Goal: Complete application form: Complete application form

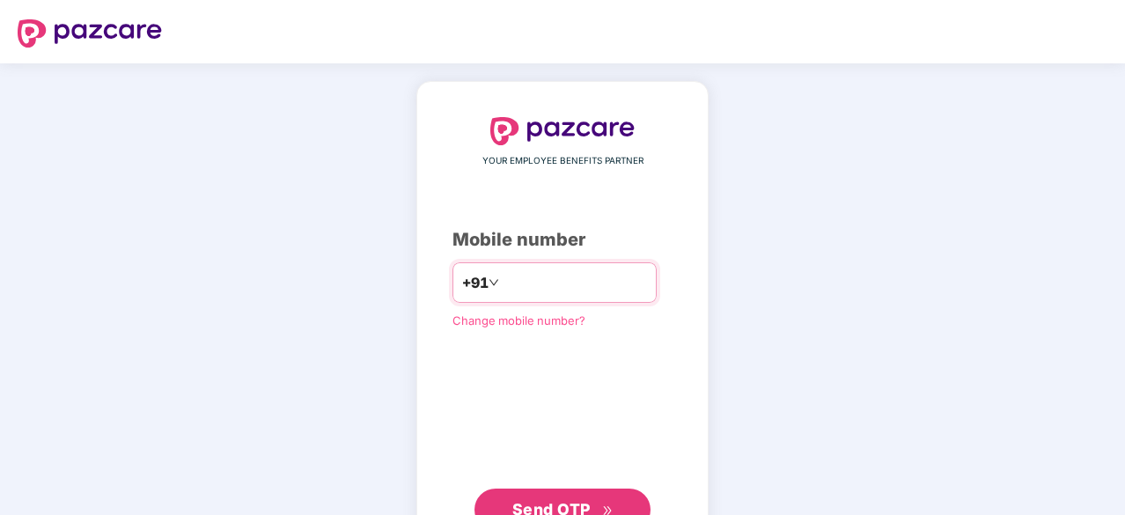
click at [584, 279] on input "**********" at bounding box center [574, 282] width 144 height 28
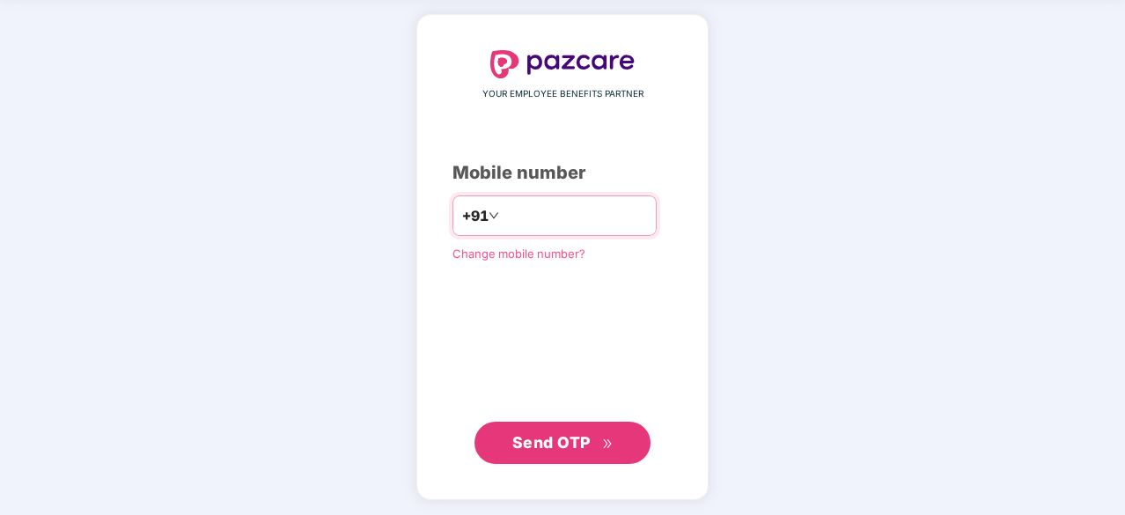
type input "**********"
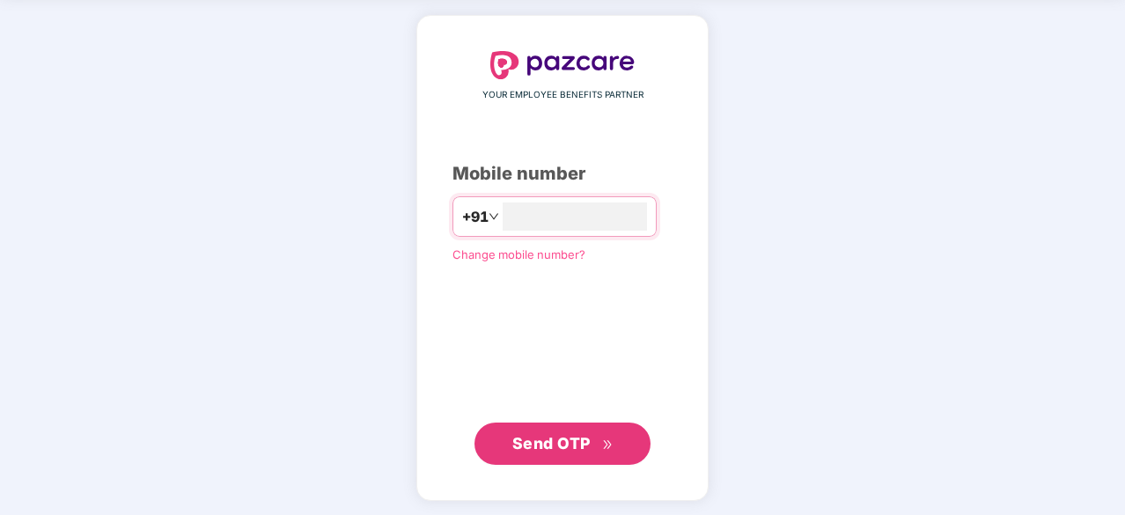
click at [576, 436] on span "Send OTP" at bounding box center [551, 443] width 78 height 18
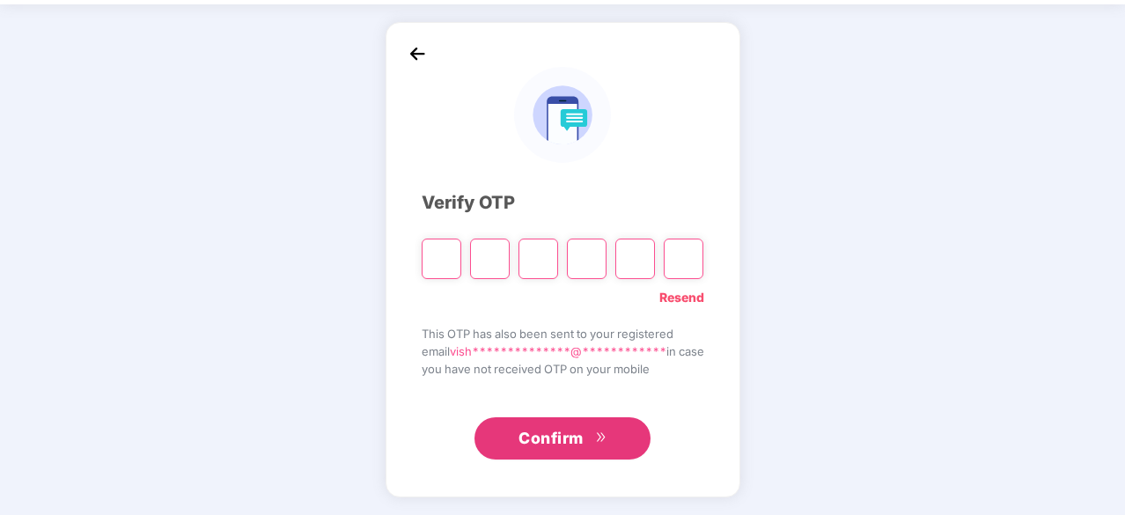
scroll to position [58, 0]
type input "*"
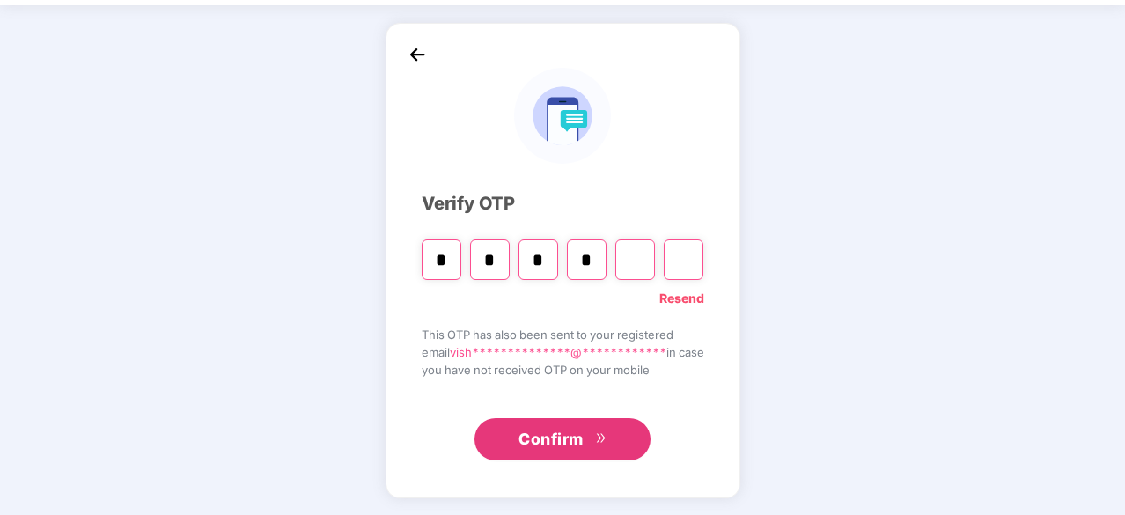
type input "*"
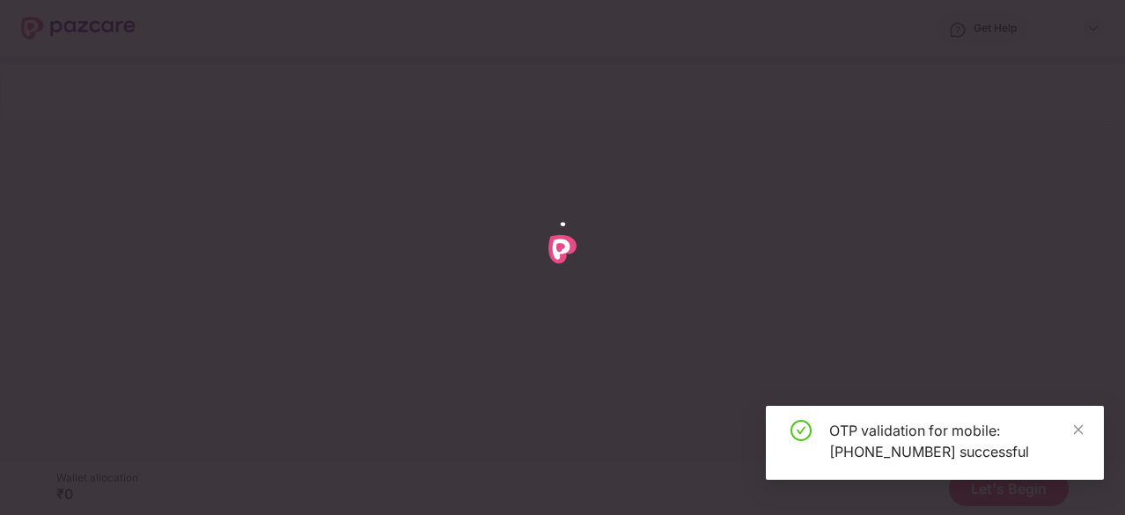
scroll to position [0, 0]
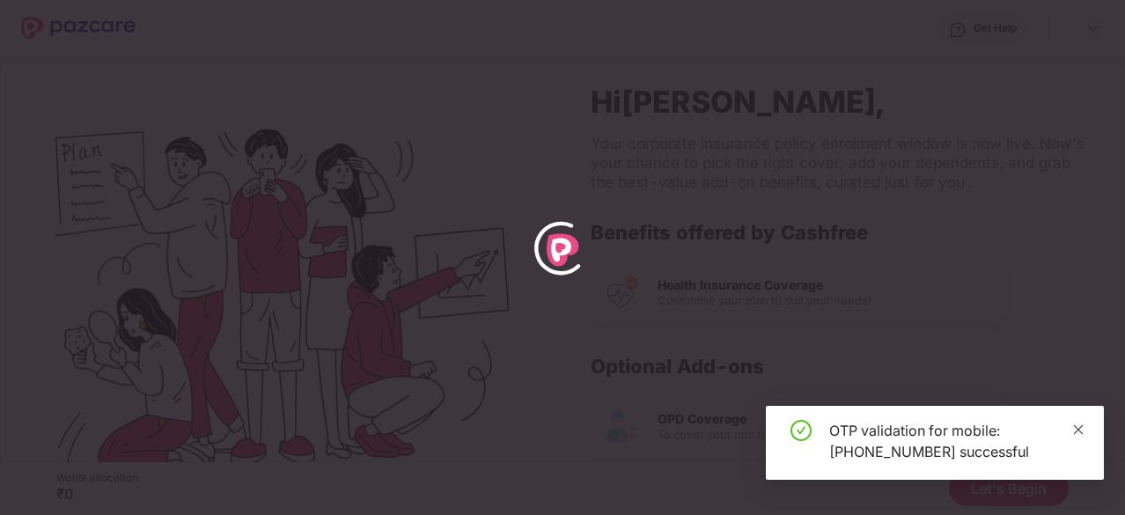
click at [1074, 424] on icon "close" at bounding box center [1078, 429] width 12 height 12
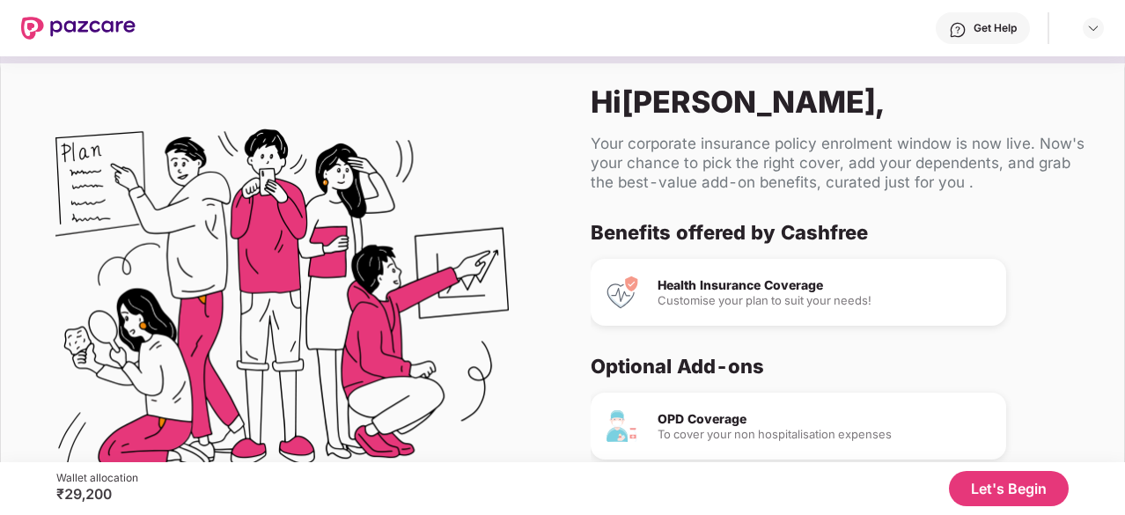
click at [985, 482] on button "Let's Begin" at bounding box center [1009, 488] width 120 height 35
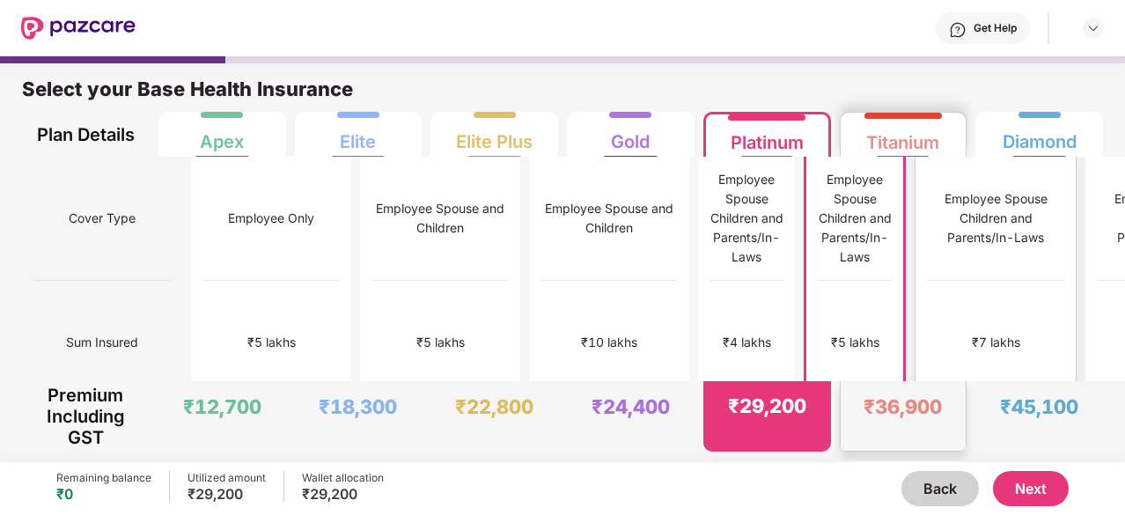
click at [927, 281] on div "₹7 lakhs" at bounding box center [995, 343] width 137 height 124
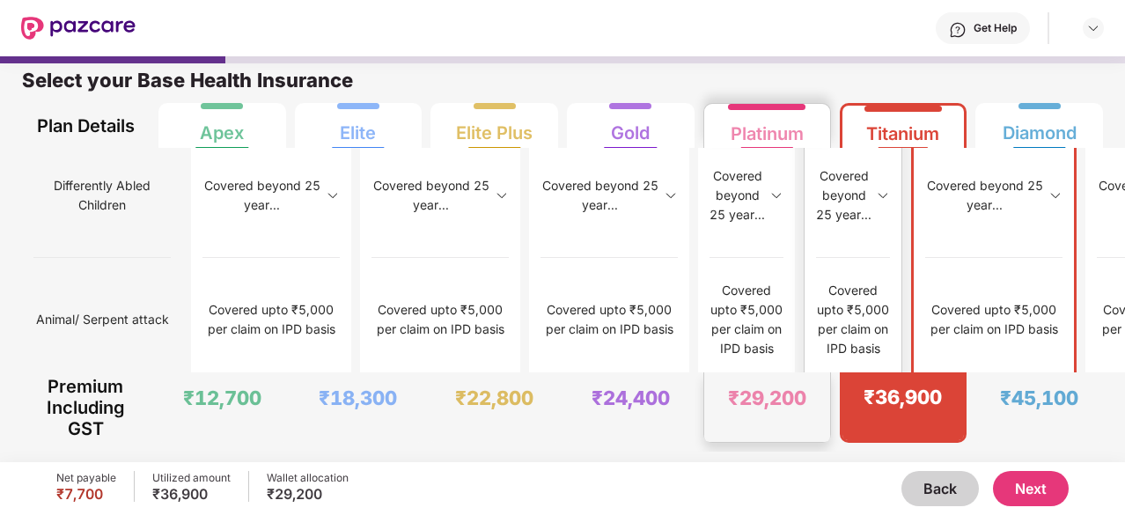
scroll to position [2386, 0]
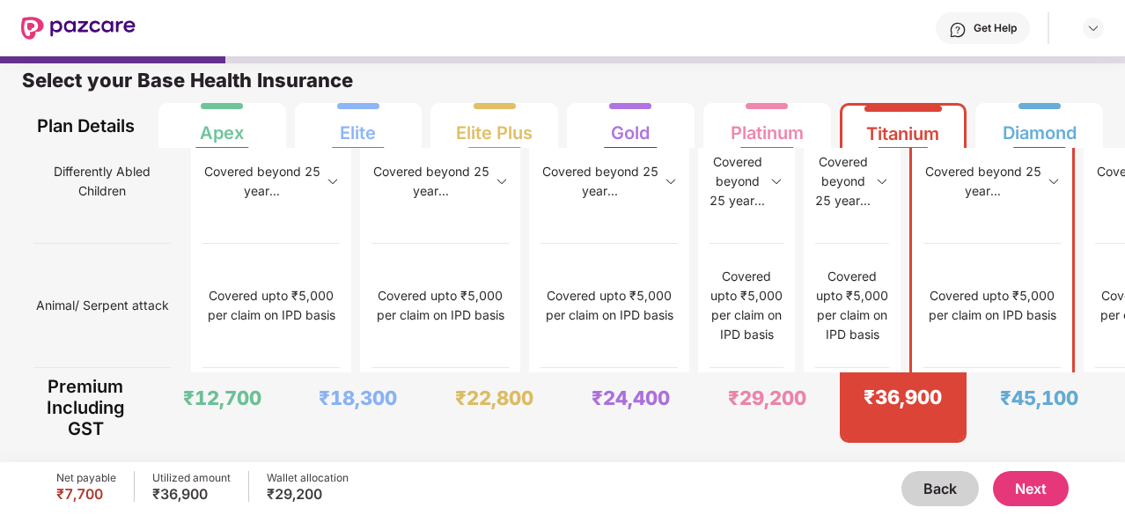
click at [1030, 474] on button "Next" at bounding box center [1031, 488] width 76 height 35
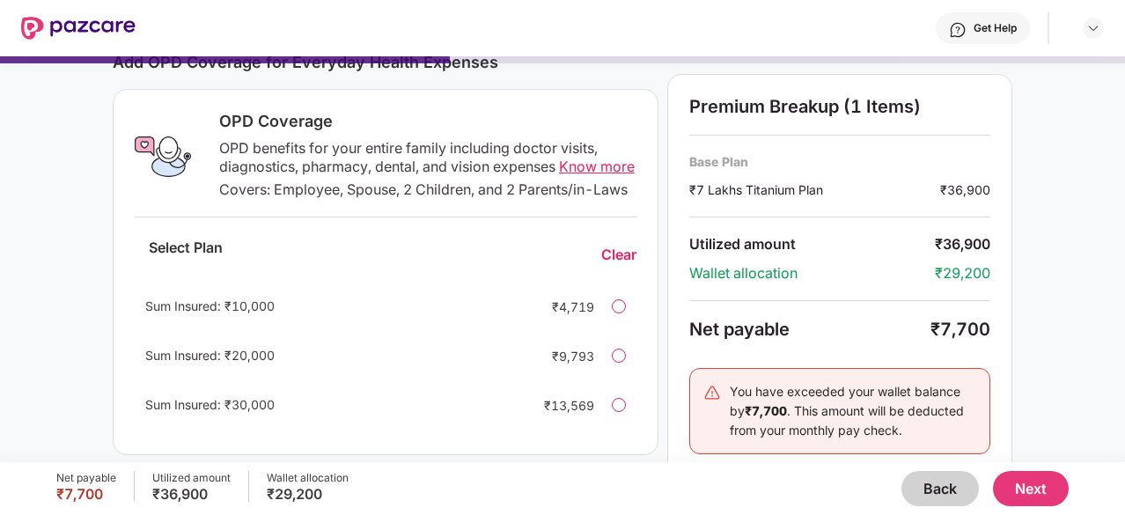
scroll to position [264, 0]
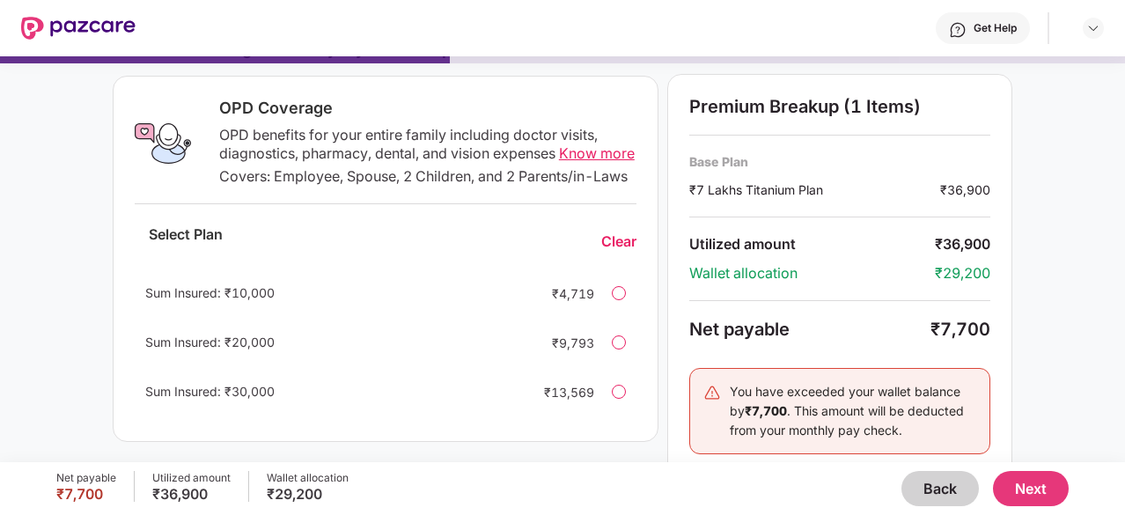
click at [621, 300] on div at bounding box center [619, 293] width 14 height 14
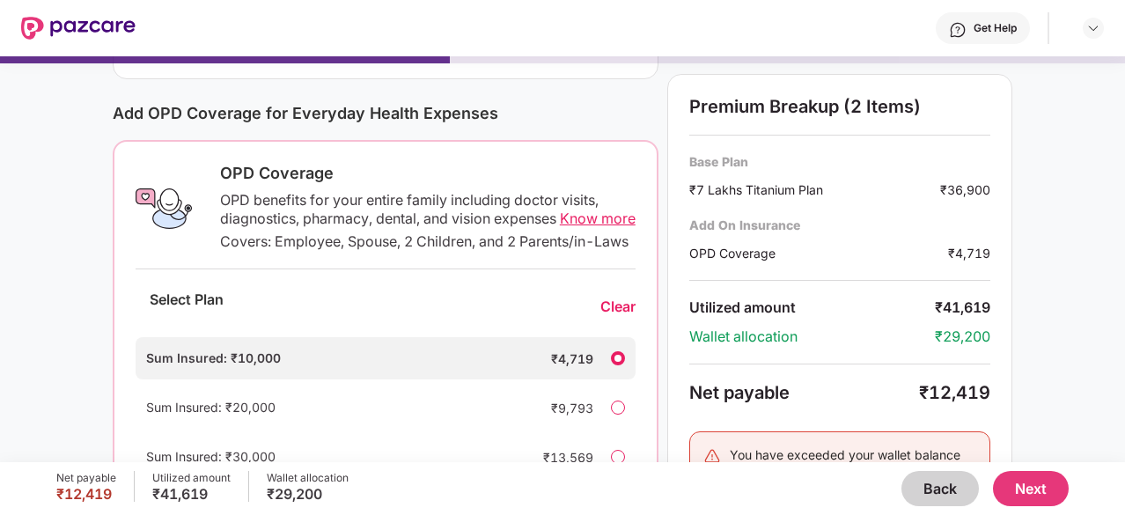
scroll to position [0, 0]
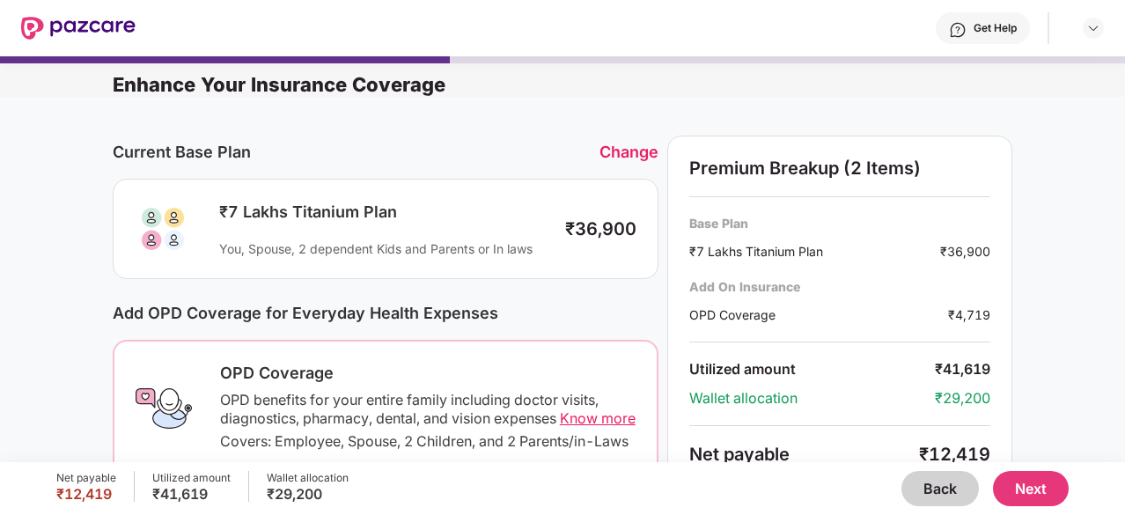
click at [618, 153] on div "Change" at bounding box center [628, 152] width 59 height 18
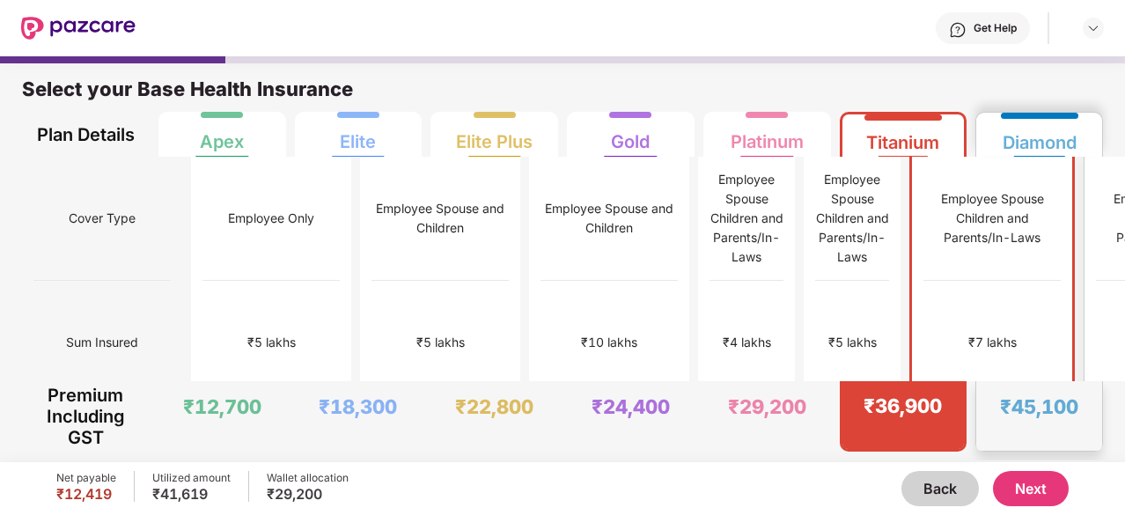
click at [1015, 386] on div "₹45,100" at bounding box center [1039, 416] width 126 height 70
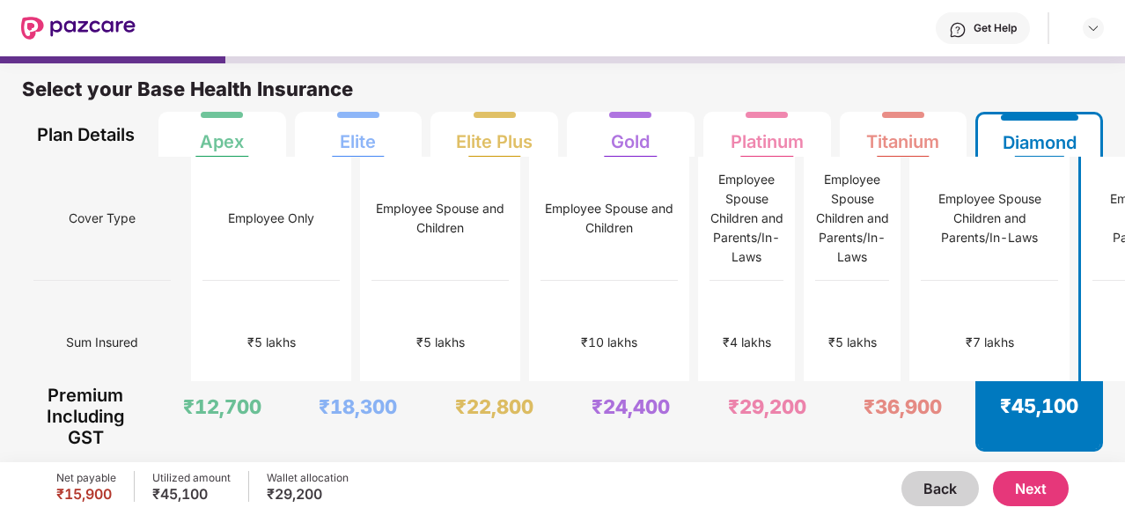
click at [1027, 492] on button "Next" at bounding box center [1031, 488] width 76 height 35
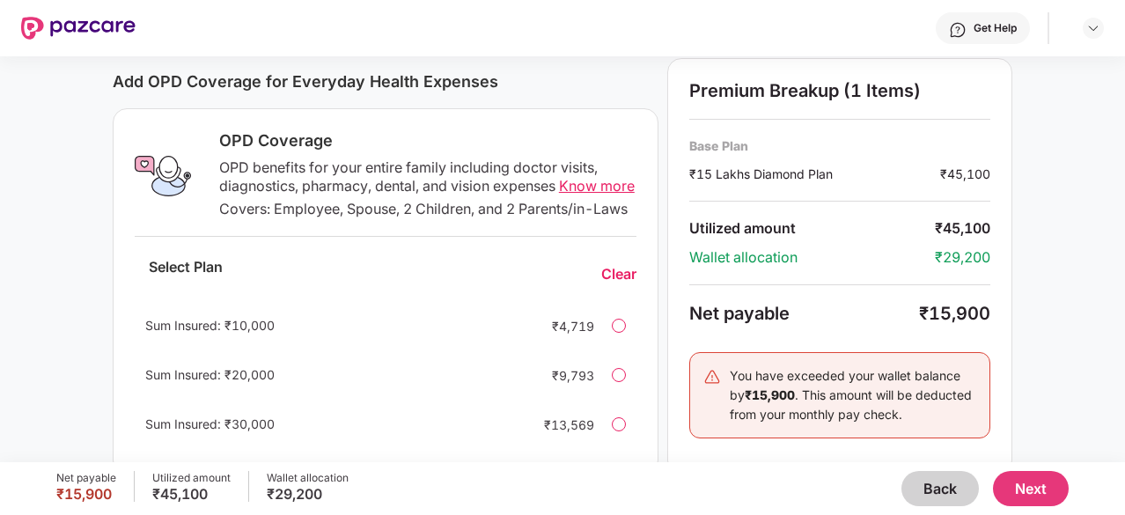
scroll to position [616, 0]
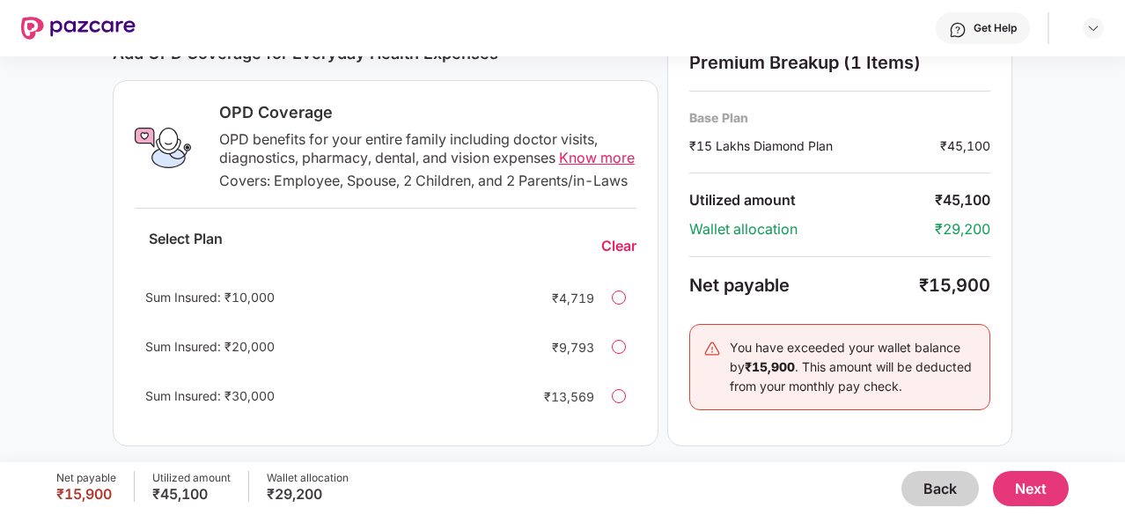
click at [615, 304] on div at bounding box center [619, 297] width 14 height 14
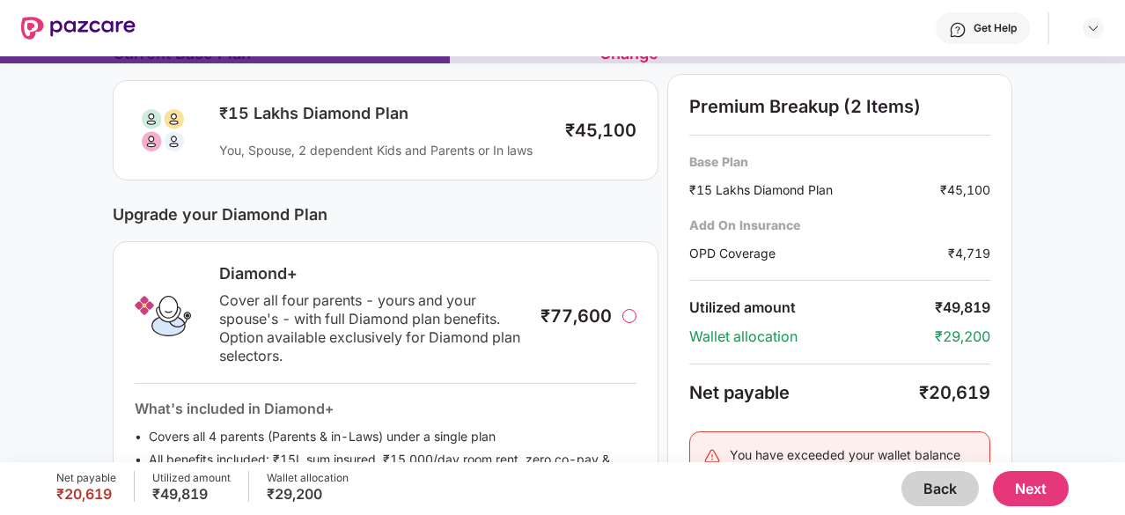
scroll to position [0, 0]
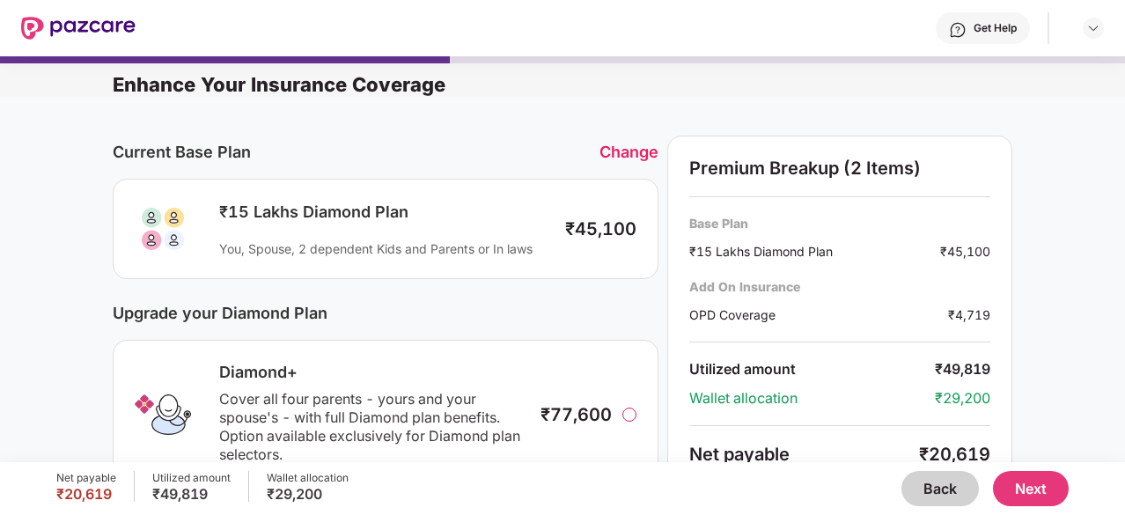
click at [610, 150] on div "Change" at bounding box center [628, 152] width 59 height 18
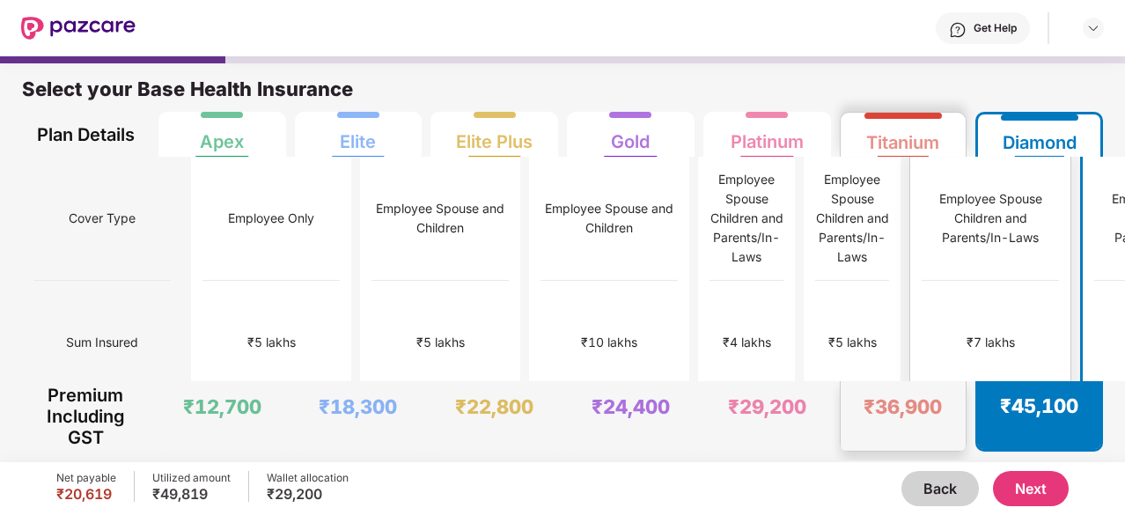
click at [966, 333] on div "₹7 lakhs" at bounding box center [990, 342] width 48 height 19
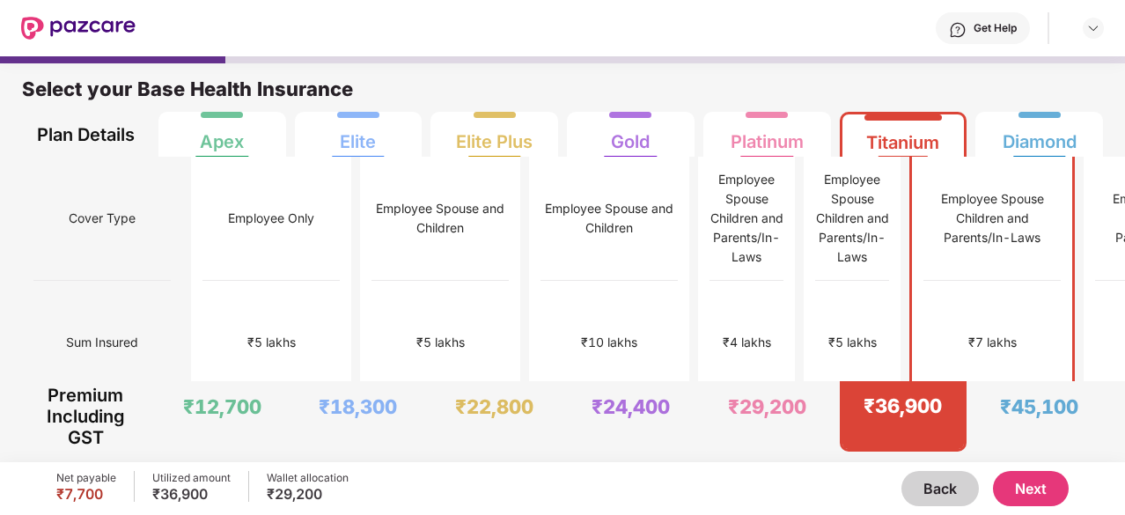
click at [1045, 488] on button "Next" at bounding box center [1031, 488] width 76 height 35
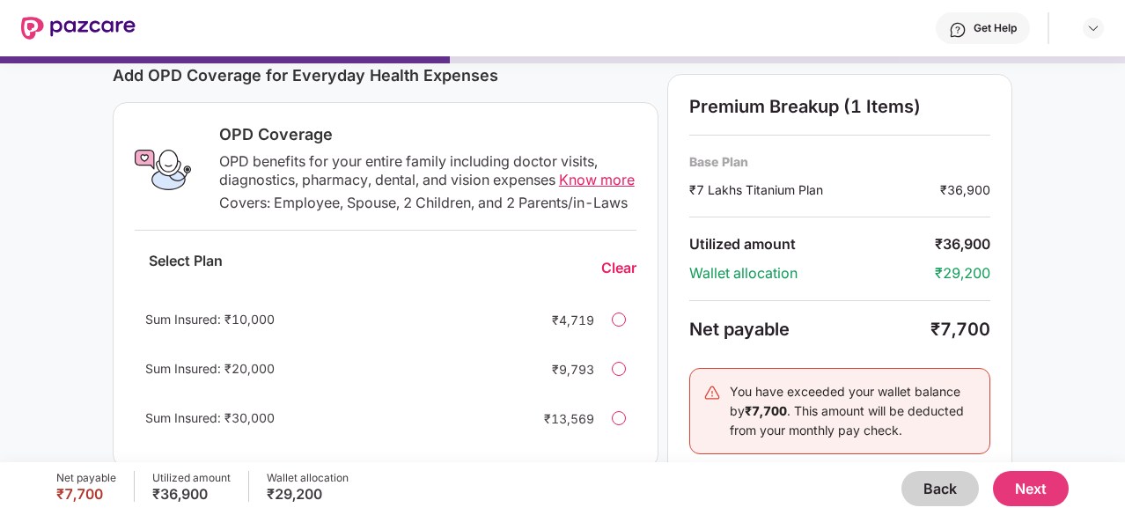
scroll to position [264, 0]
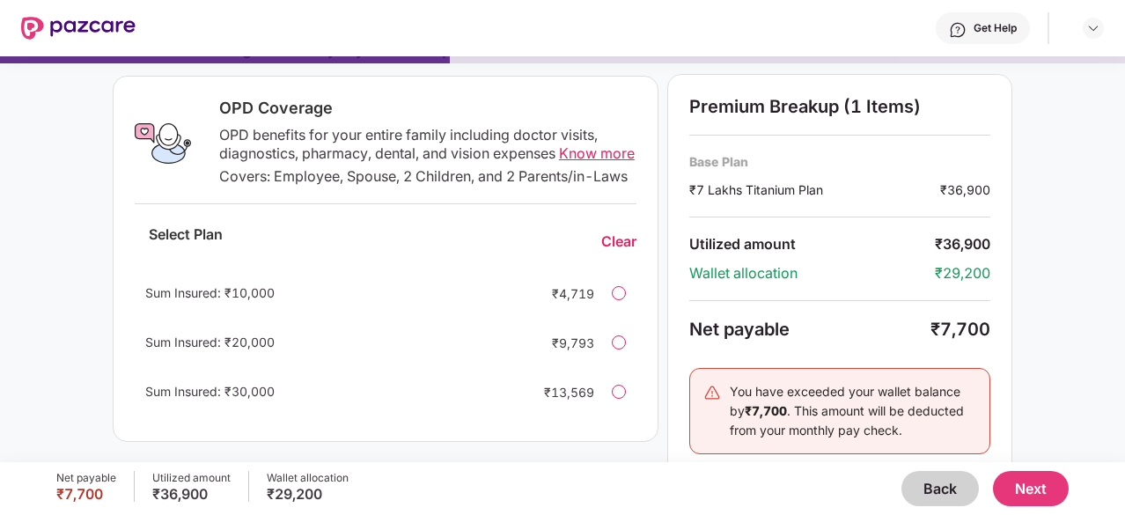
click at [614, 300] on div at bounding box center [619, 293] width 14 height 14
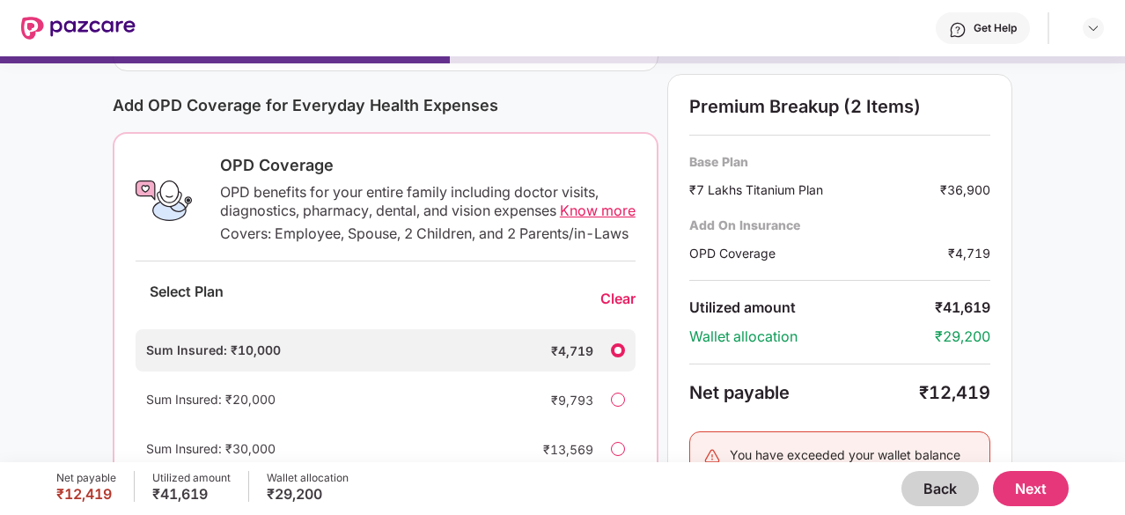
scroll to position [88, 0]
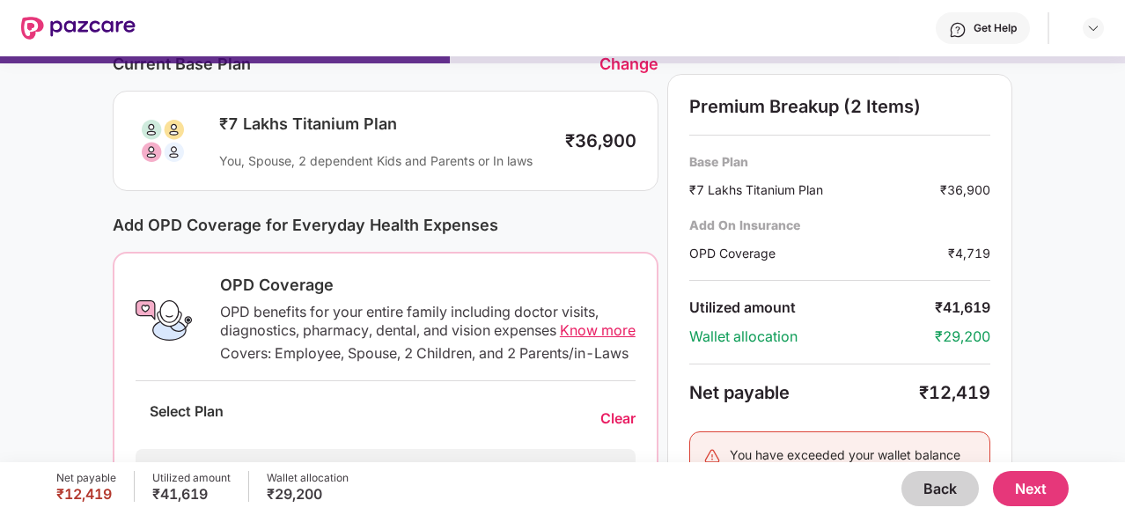
click at [1037, 497] on button "Next" at bounding box center [1031, 488] width 76 height 35
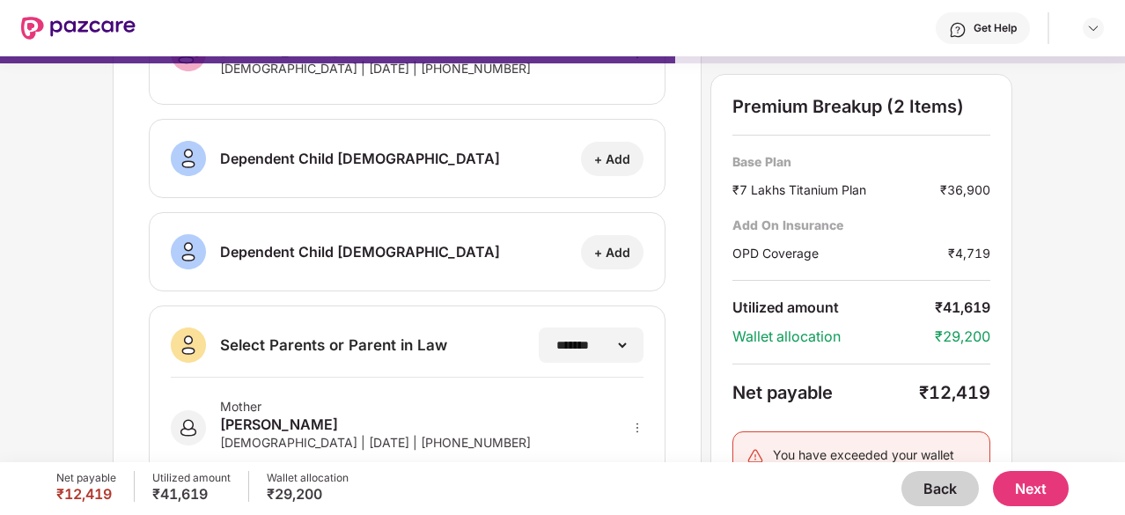
scroll to position [352, 0]
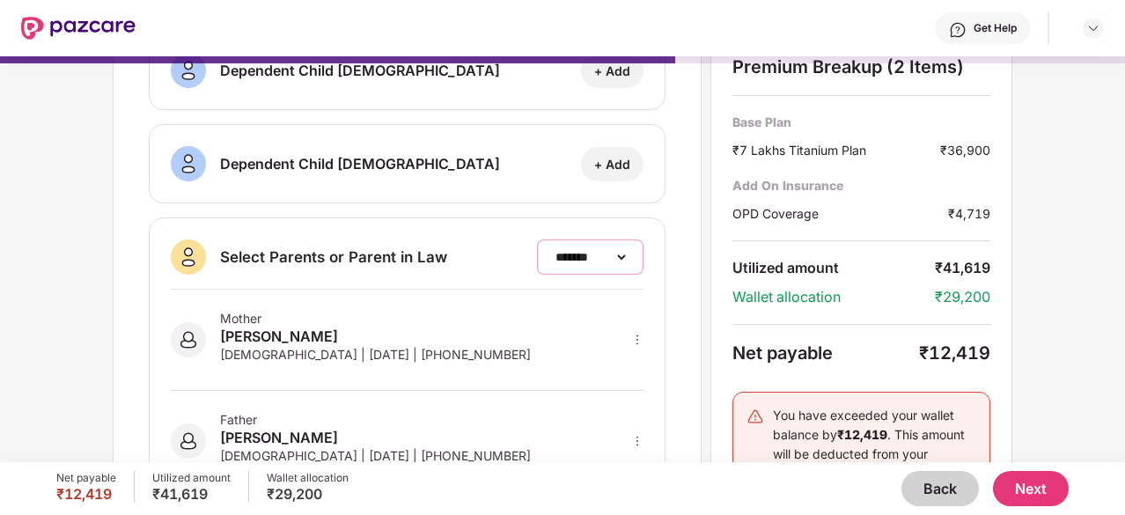
click at [552, 250] on select "**********" at bounding box center [590, 257] width 77 height 14
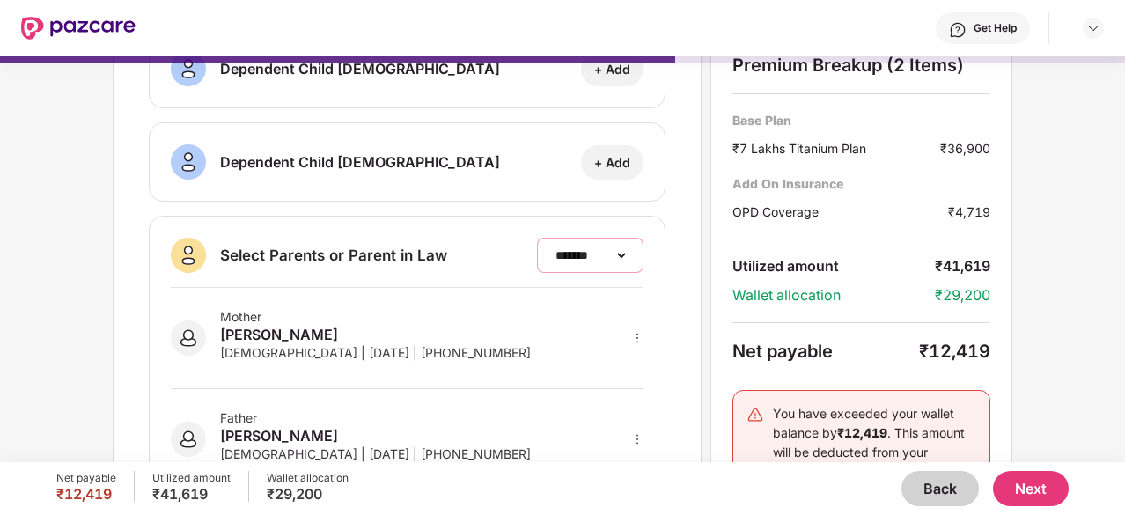
scroll to position [329, 0]
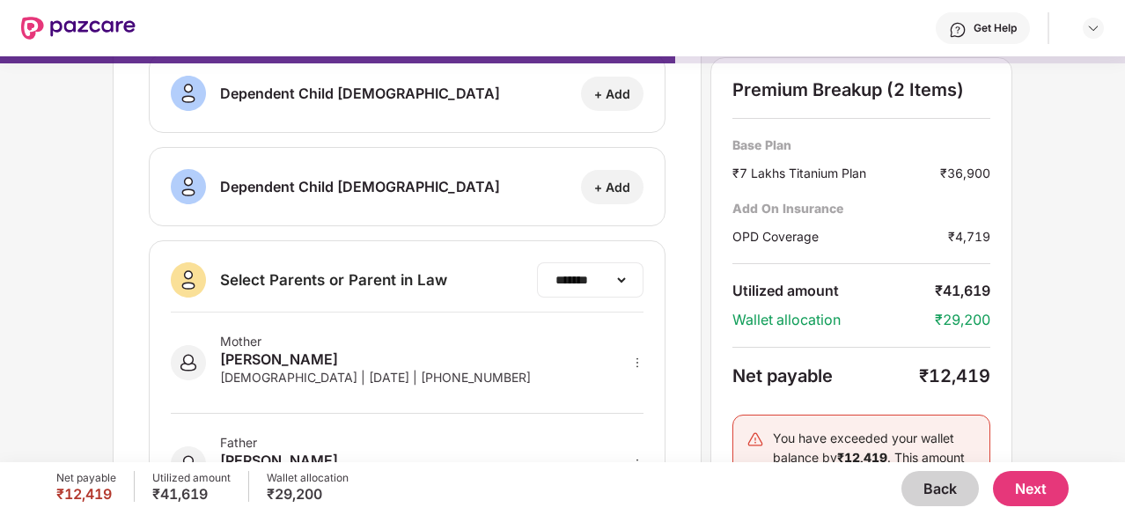
click at [537, 275] on div "**********" at bounding box center [590, 279] width 106 height 35
click at [541, 284] on div "**********" at bounding box center [590, 279] width 106 height 35
click at [595, 284] on div "**********" at bounding box center [590, 279] width 106 height 35
click at [625, 276] on select "**********" at bounding box center [590, 280] width 77 height 14
click at [552, 273] on select "**********" at bounding box center [590, 280] width 77 height 14
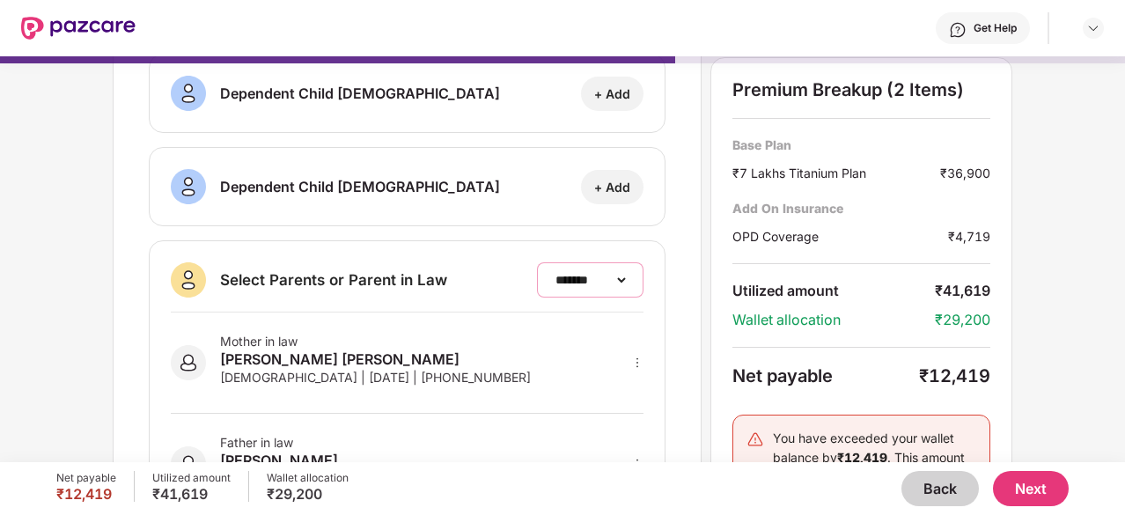
click at [570, 273] on select "**********" at bounding box center [590, 280] width 77 height 14
select select "*******"
click at [552, 273] on select "**********" at bounding box center [590, 280] width 77 height 14
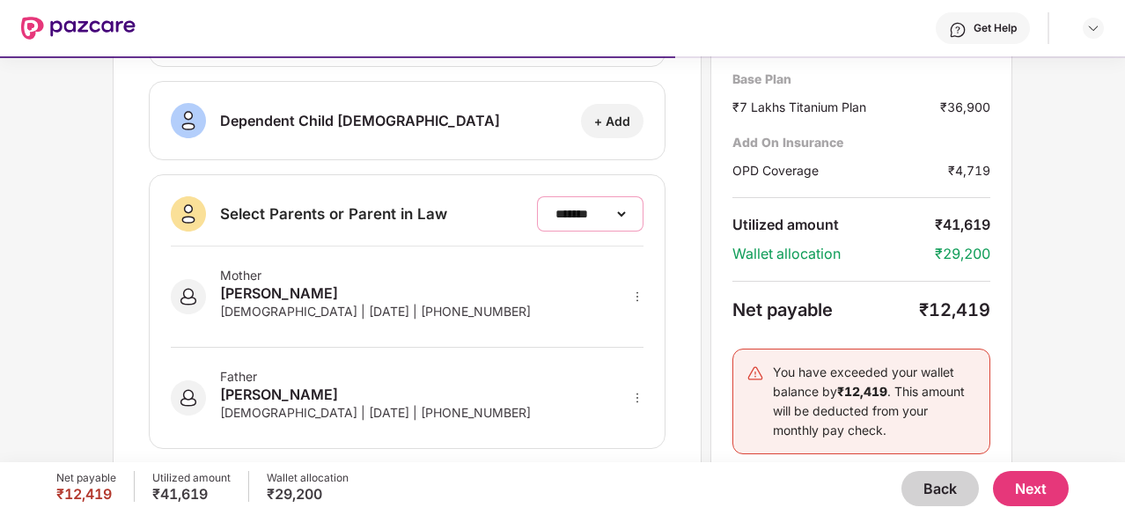
scroll to position [417, 0]
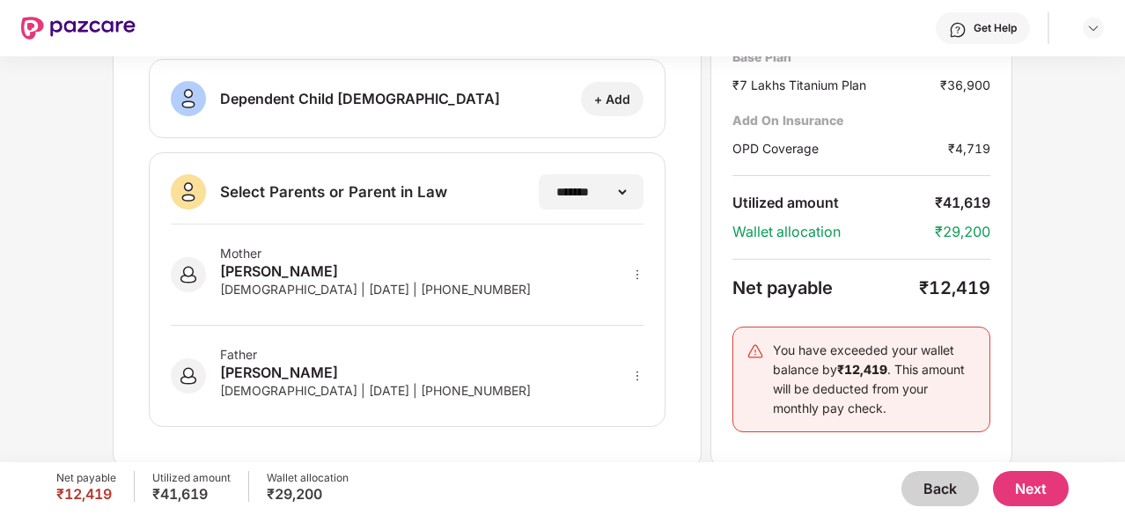
click at [637, 282] on div "Mother [PERSON_NAME] [DEMOGRAPHIC_DATA] | [DATE] | [PHONE_NUMBER]" at bounding box center [407, 274] width 473 height 101
click at [635, 268] on icon "more" at bounding box center [637, 274] width 12 height 12
click at [621, 300] on div at bounding box center [614, 300] width 58 height 32
select select "******"
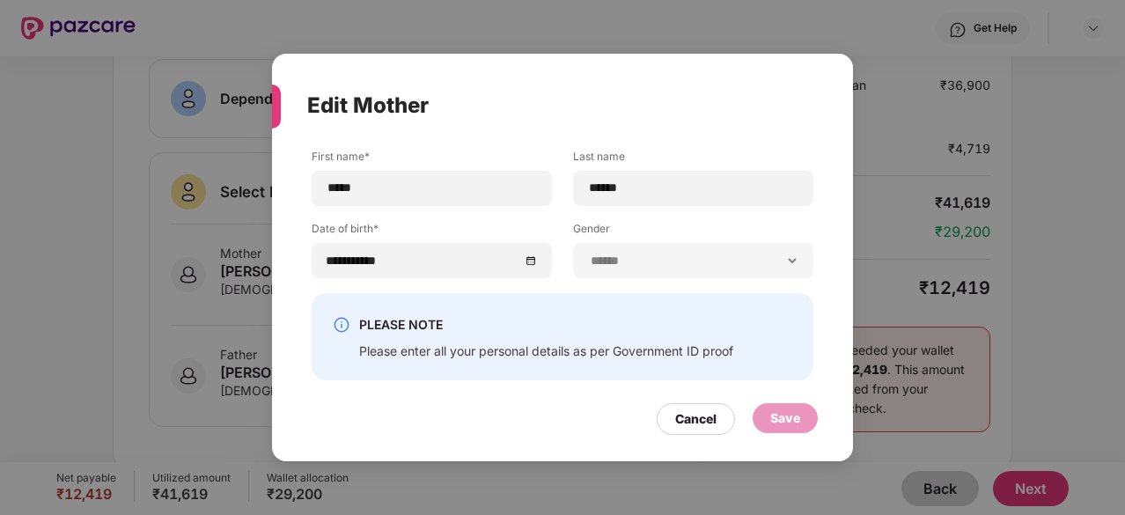
click at [652, 250] on div "****** **** ******" at bounding box center [693, 260] width 240 height 35
click at [458, 330] on div "PLEASE NOTE" at bounding box center [546, 324] width 374 height 21
click at [671, 425] on div "Cancel" at bounding box center [695, 419] width 78 height 32
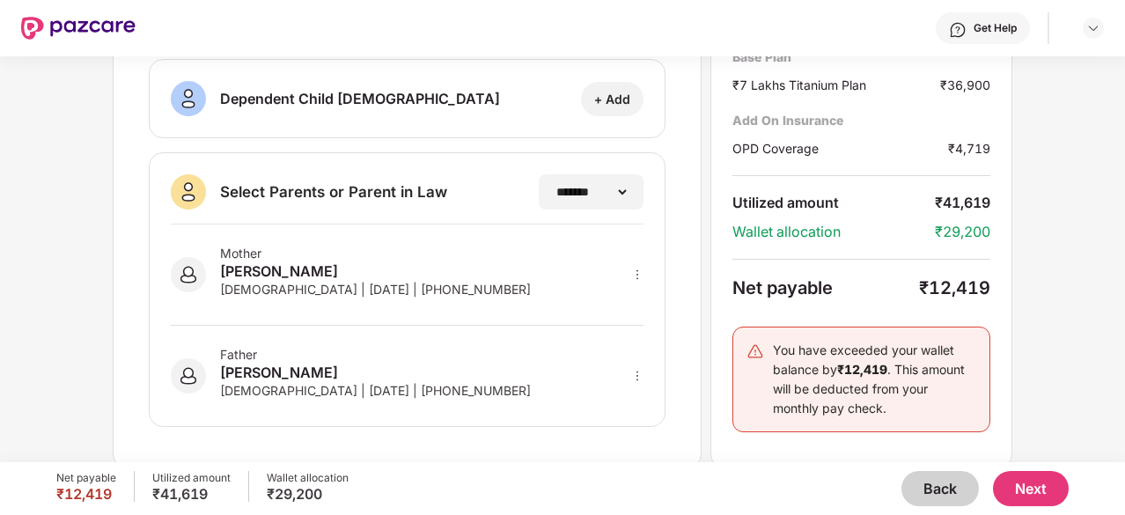
click at [628, 369] on div "Father [PERSON_NAME] [DEMOGRAPHIC_DATA] | [DATE] | [PHONE_NUMBER]" at bounding box center [407, 365] width 473 height 79
click at [634, 370] on icon "more" at bounding box center [637, 376] width 12 height 12
click at [621, 392] on div at bounding box center [614, 401] width 58 height 32
select select "****"
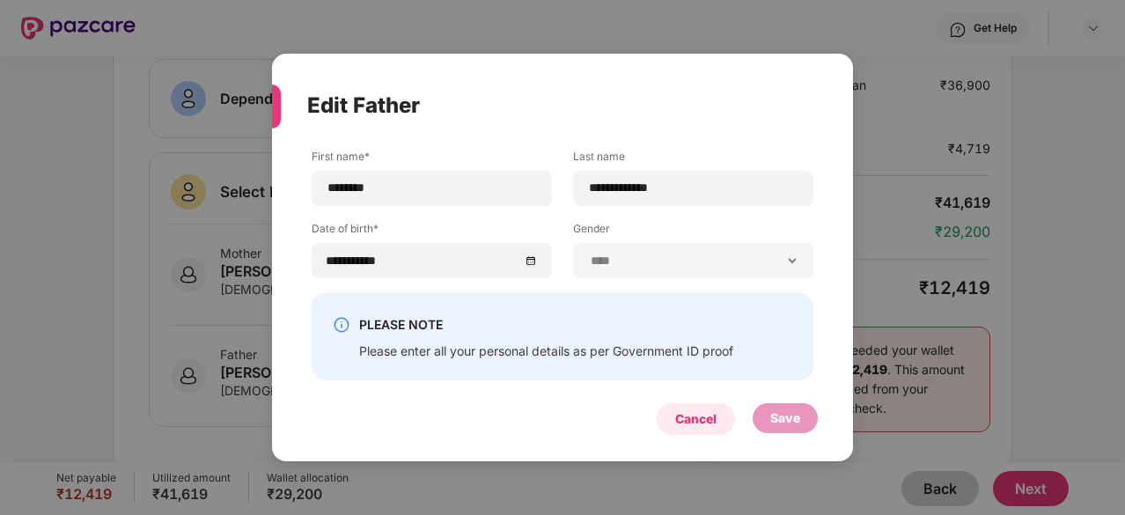
click at [690, 409] on div "Cancel" at bounding box center [695, 418] width 41 height 19
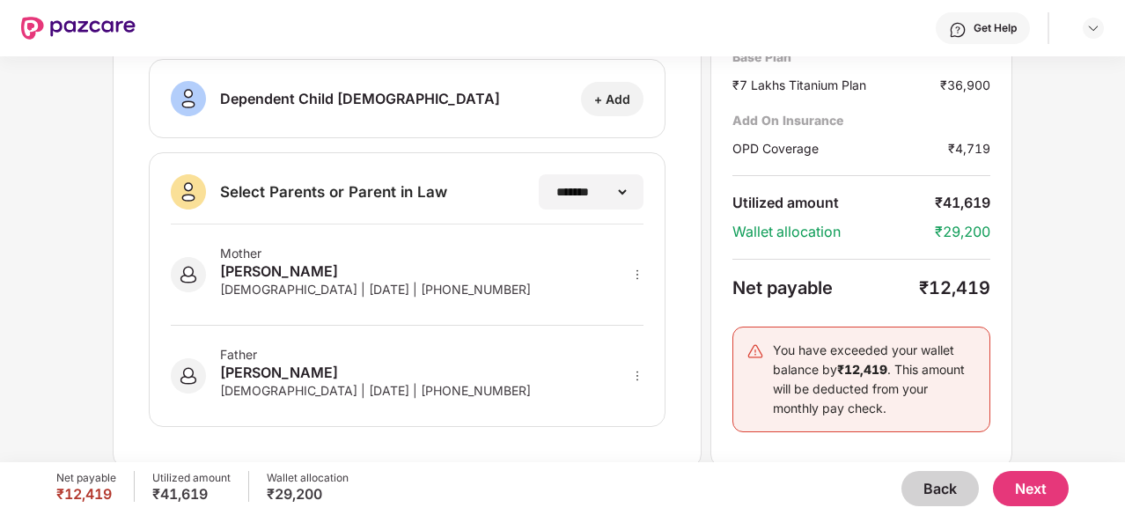
click at [1014, 493] on button "Next" at bounding box center [1031, 488] width 76 height 35
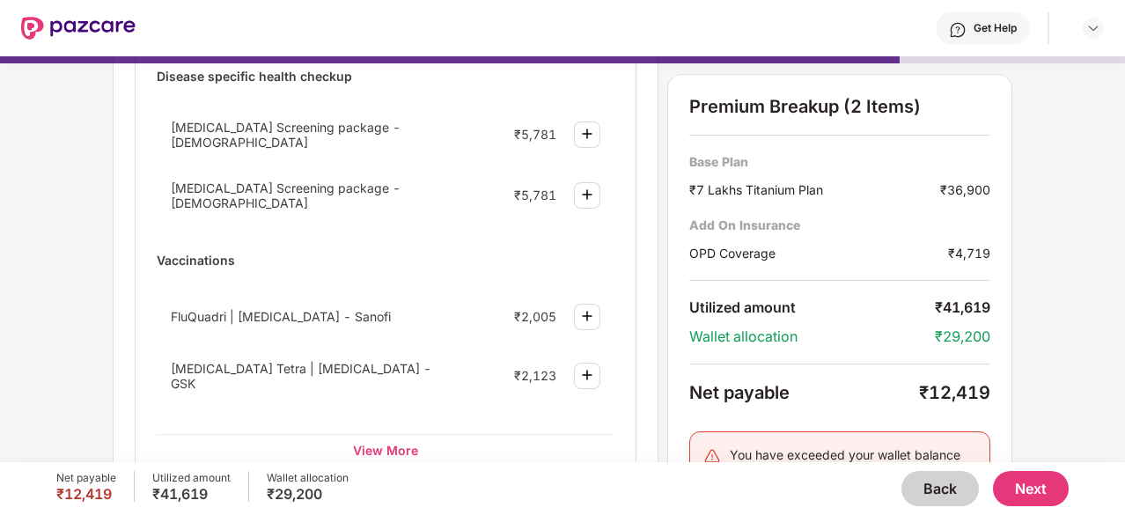
scroll to position [264, 0]
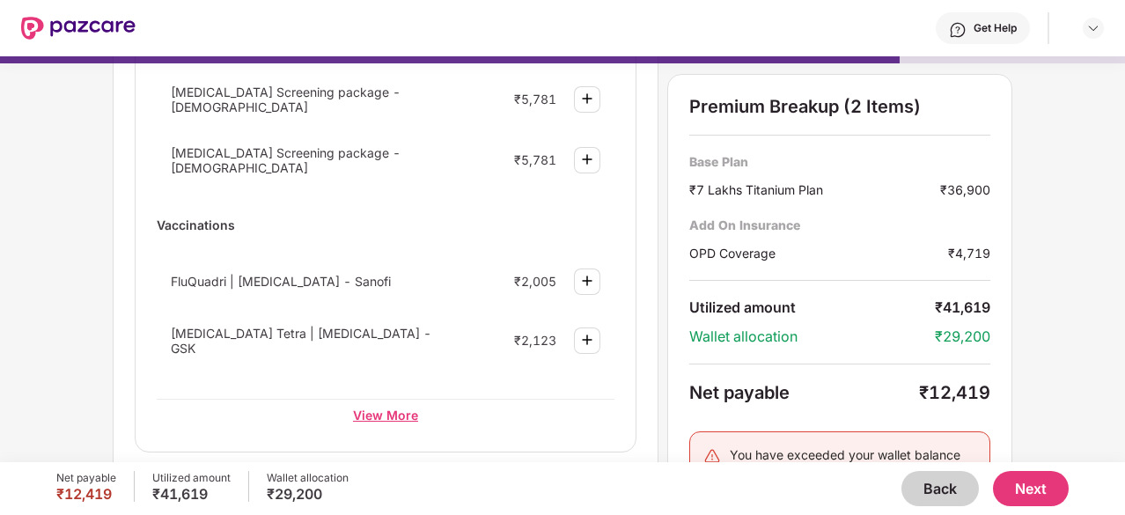
click at [380, 399] on div "View More" at bounding box center [386, 415] width 458 height 32
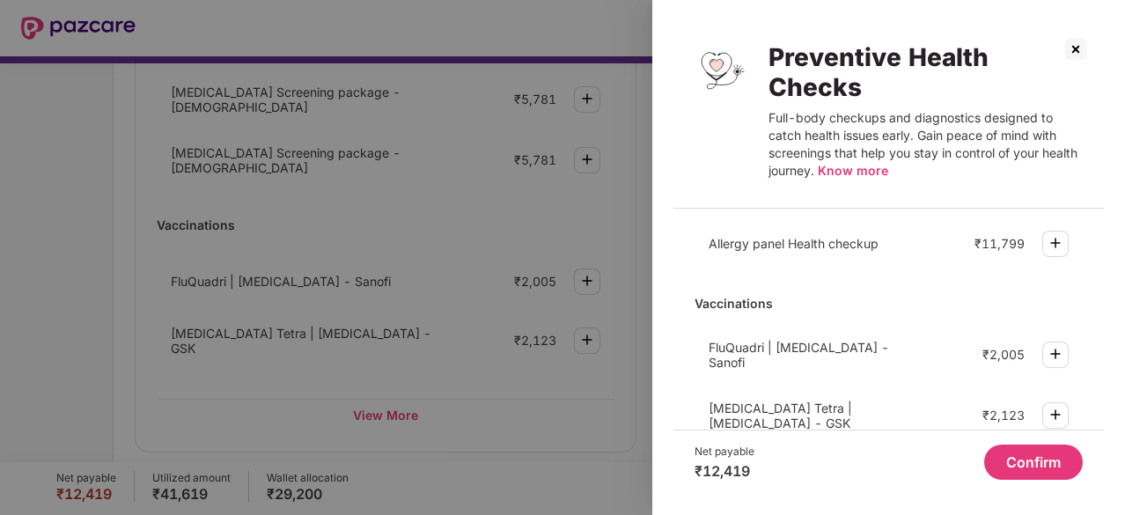
scroll to position [292, 0]
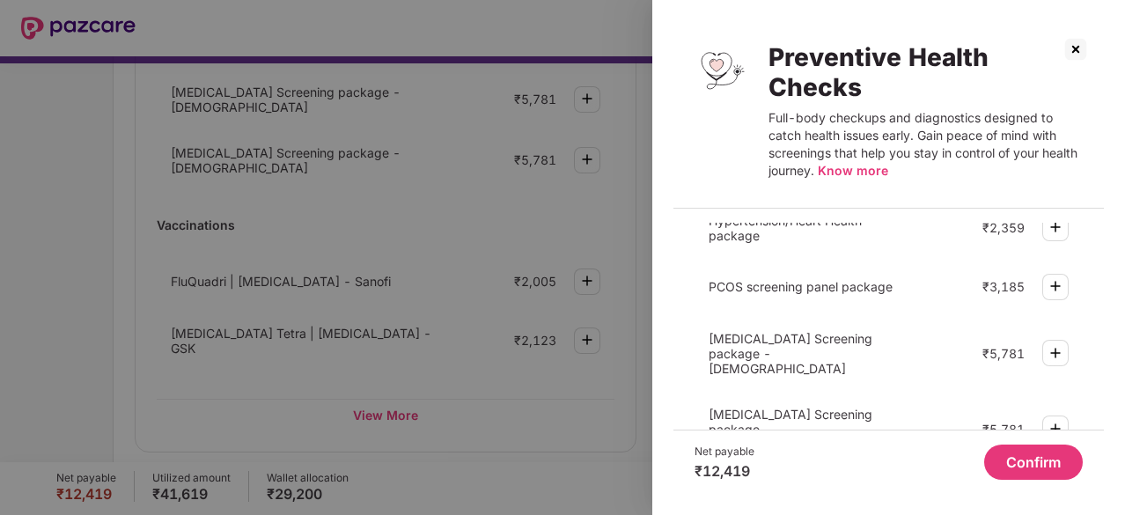
click at [1087, 50] on img at bounding box center [1075, 49] width 28 height 28
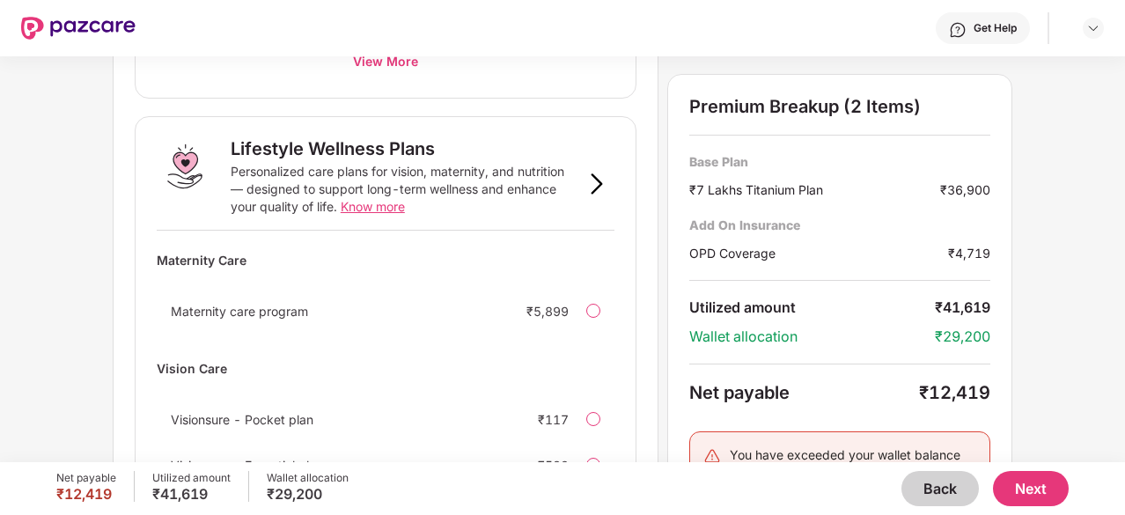
scroll to position [1249, 0]
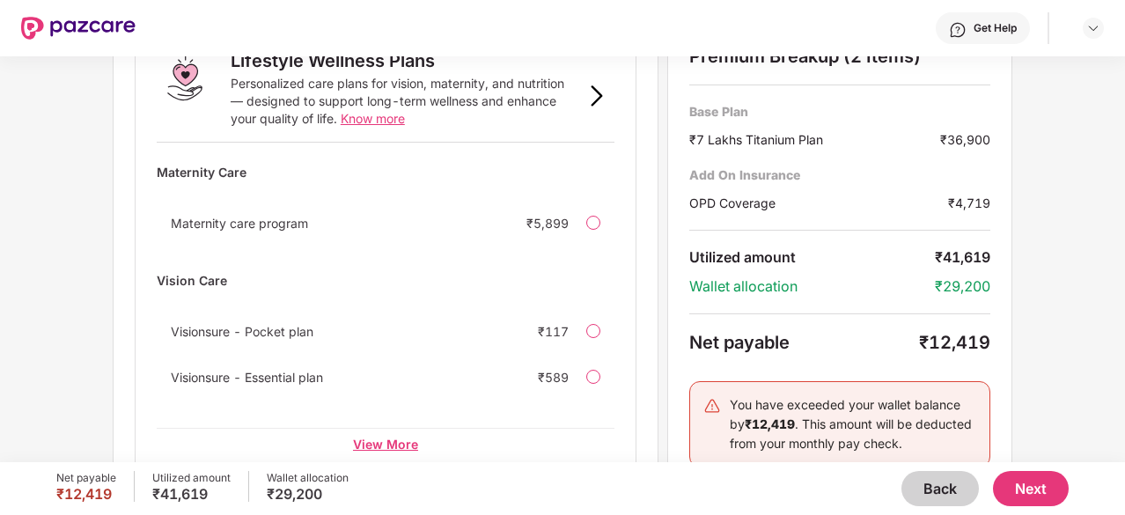
click at [389, 428] on div "View More" at bounding box center [386, 444] width 458 height 32
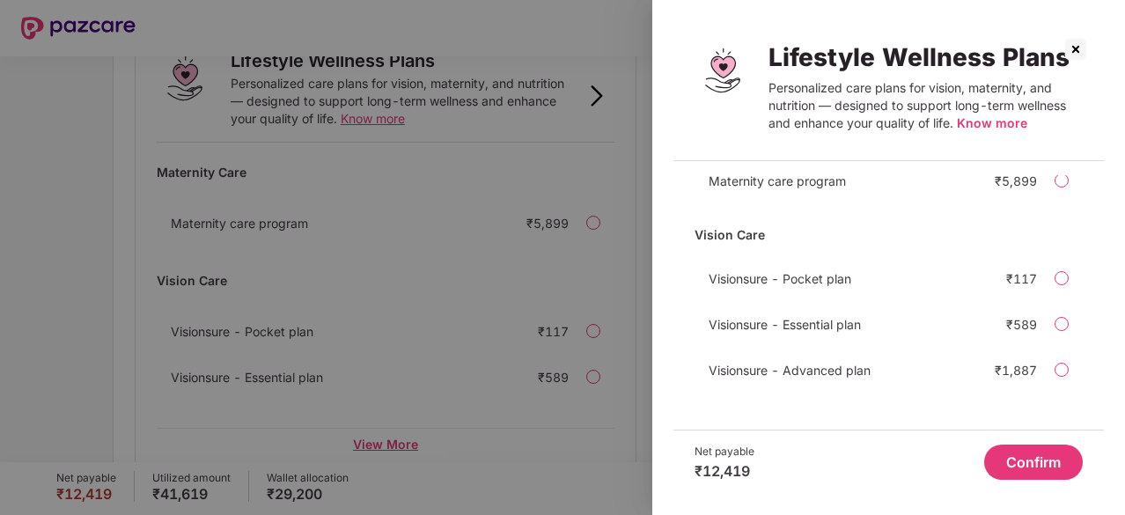
scroll to position [51, 0]
click at [1051, 273] on div "Visionsure - Pocket plan ₹117" at bounding box center [888, 280] width 388 height 35
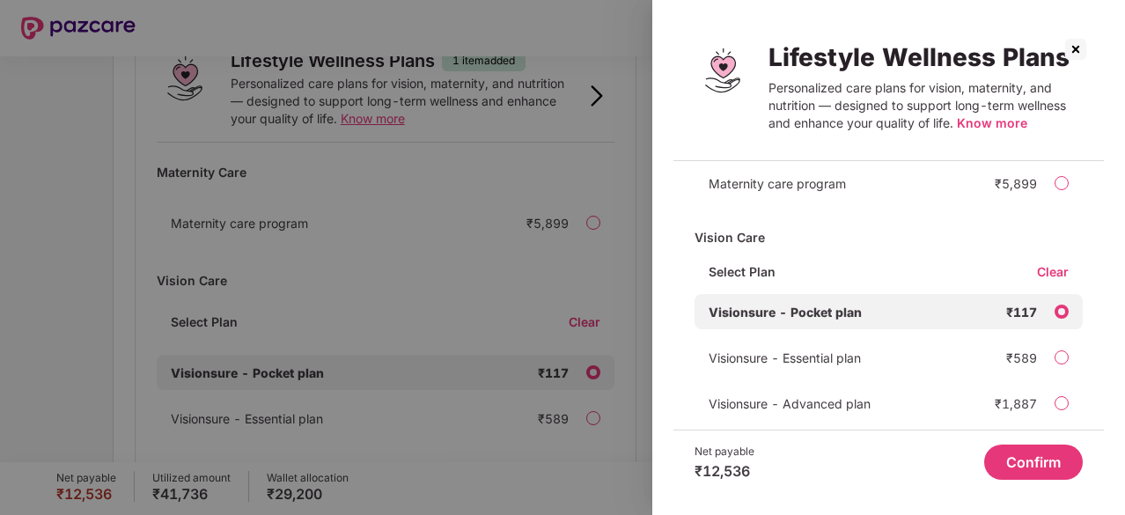
click at [979, 125] on span "Know more" at bounding box center [992, 122] width 70 height 15
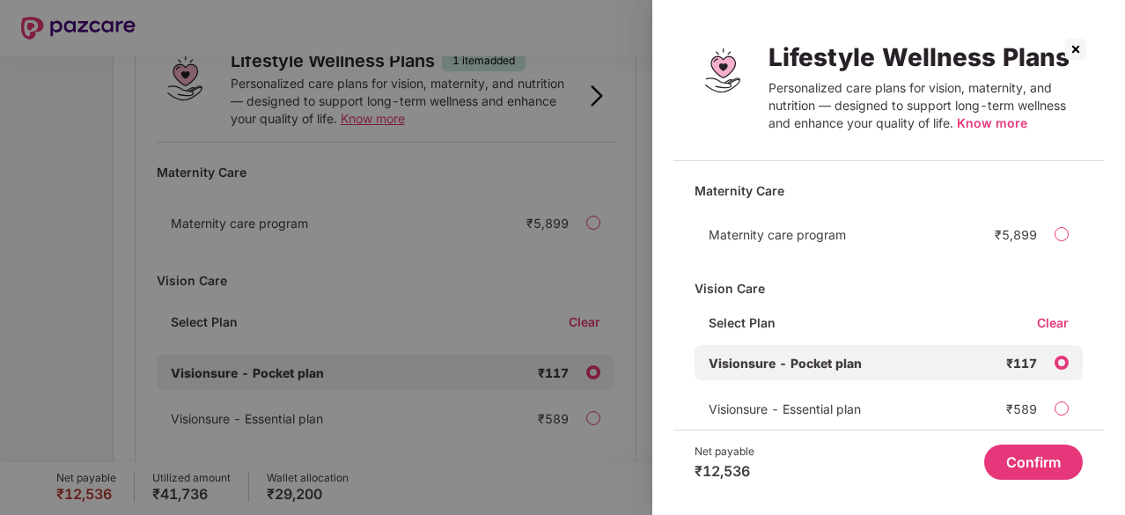
click at [1054, 413] on div "Visionsure - Essential plan ₹589" at bounding box center [888, 408] width 388 height 35
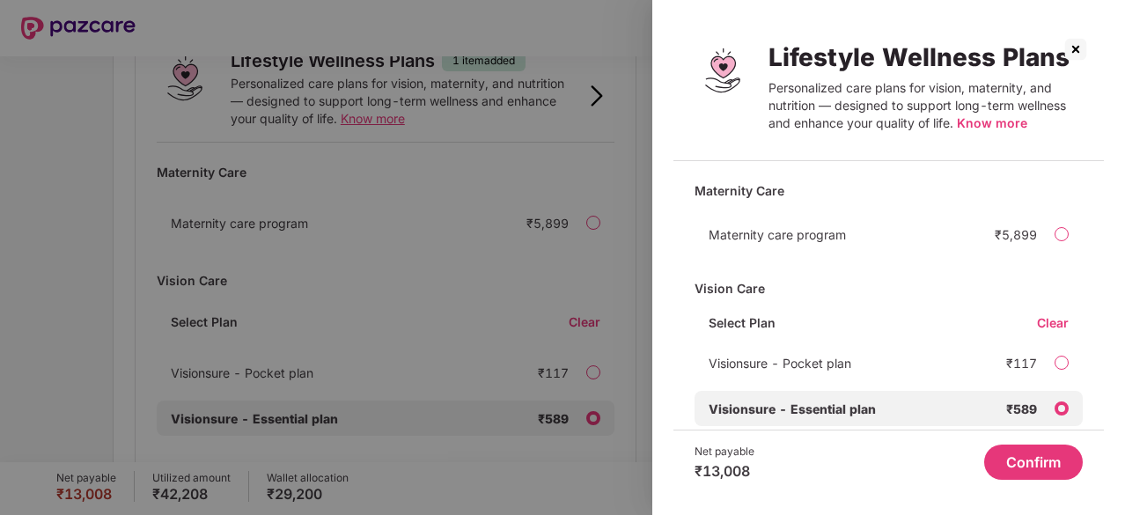
click at [1064, 363] on div at bounding box center [1061, 363] width 14 height 14
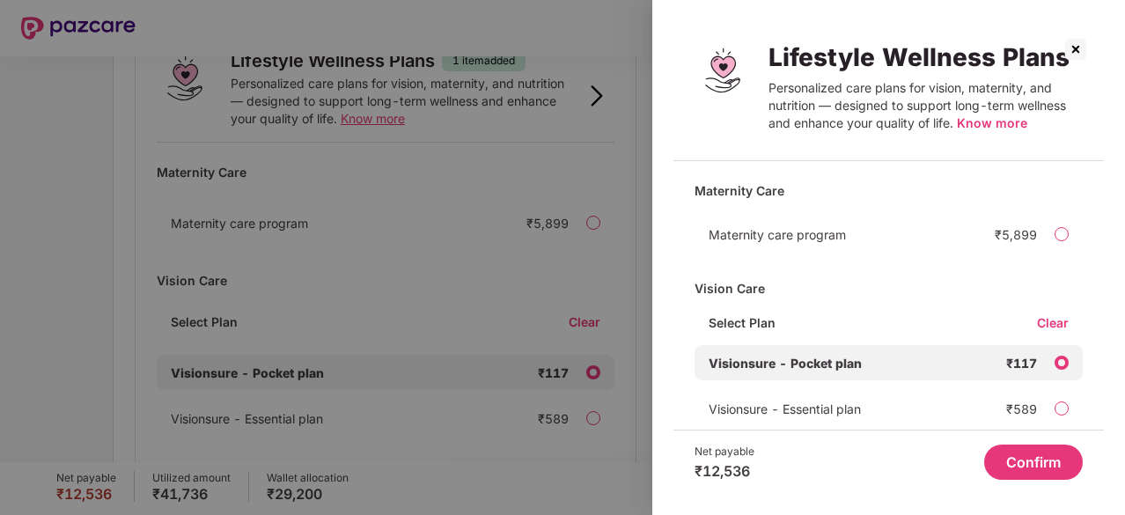
scroll to position [82, 0]
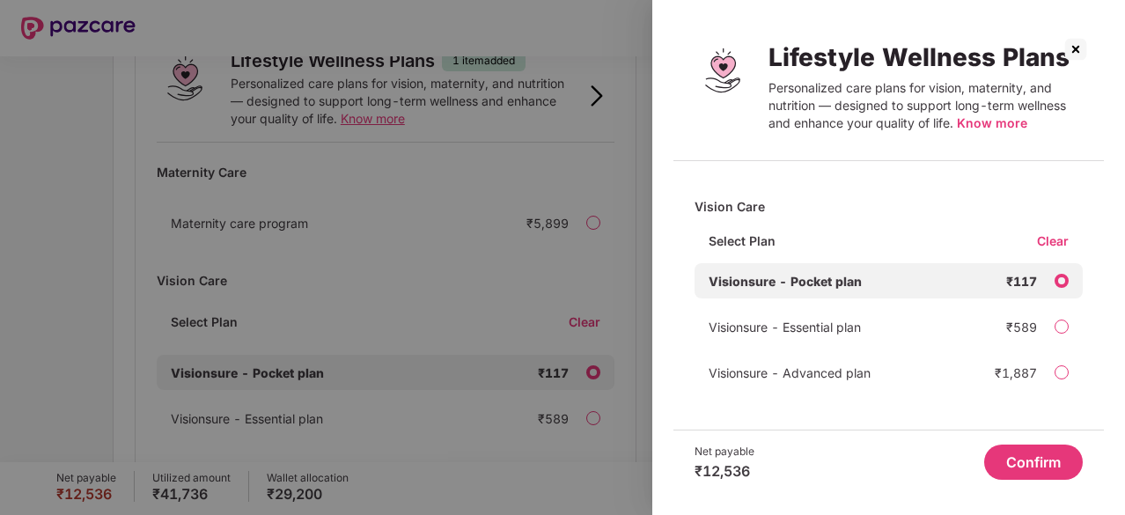
click at [969, 124] on span "Know more" at bounding box center [992, 122] width 70 height 15
click at [1046, 243] on div "Clear" at bounding box center [1060, 240] width 46 height 17
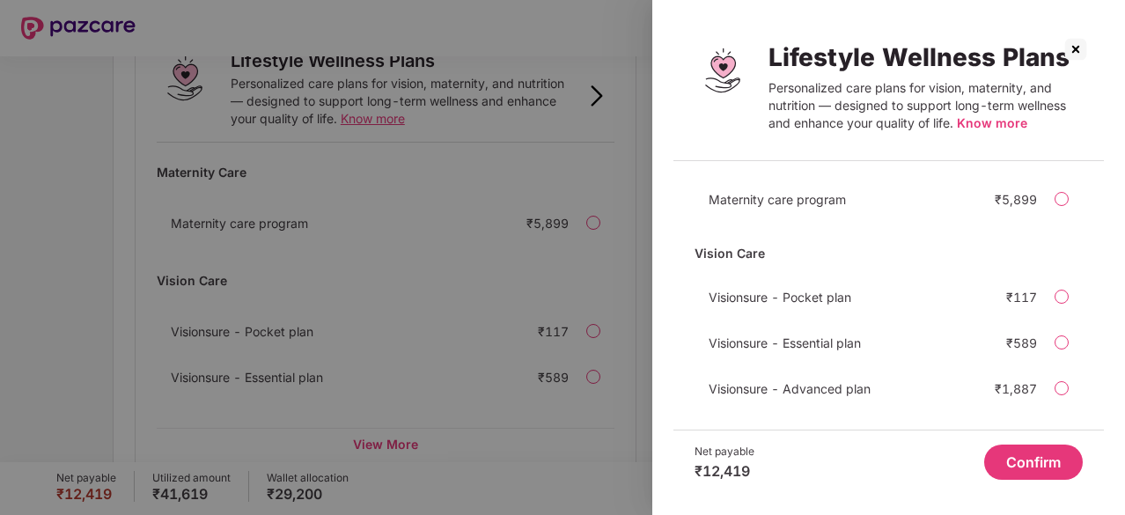
scroll to position [51, 0]
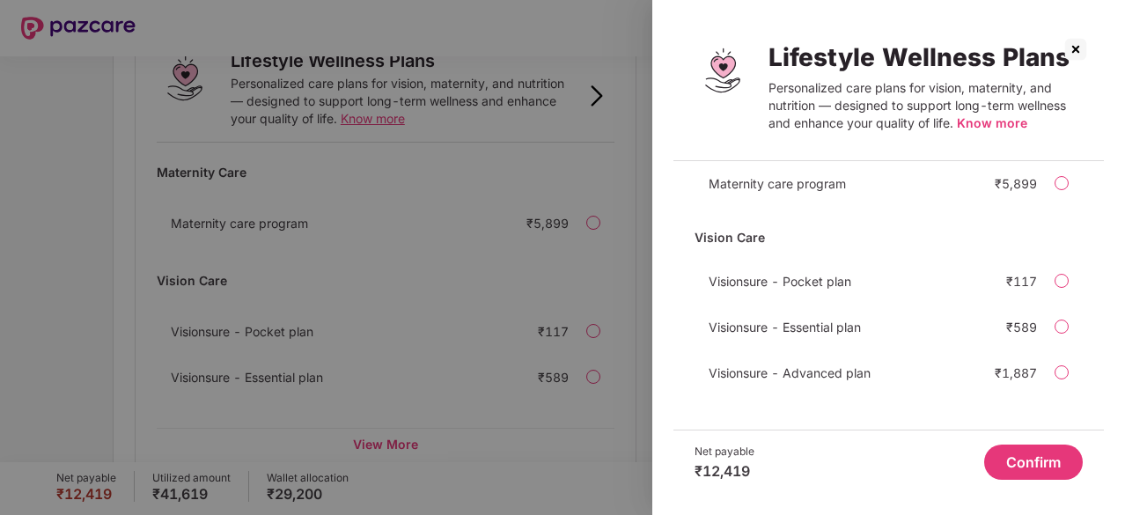
click at [1012, 462] on button "Confirm" at bounding box center [1033, 461] width 99 height 35
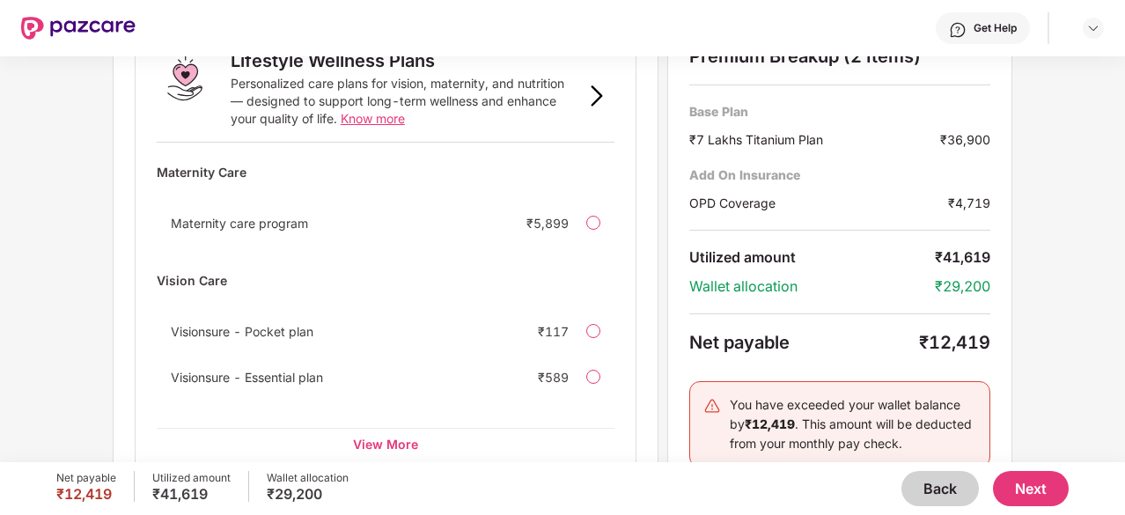
click at [1035, 473] on button "Next" at bounding box center [1031, 488] width 76 height 35
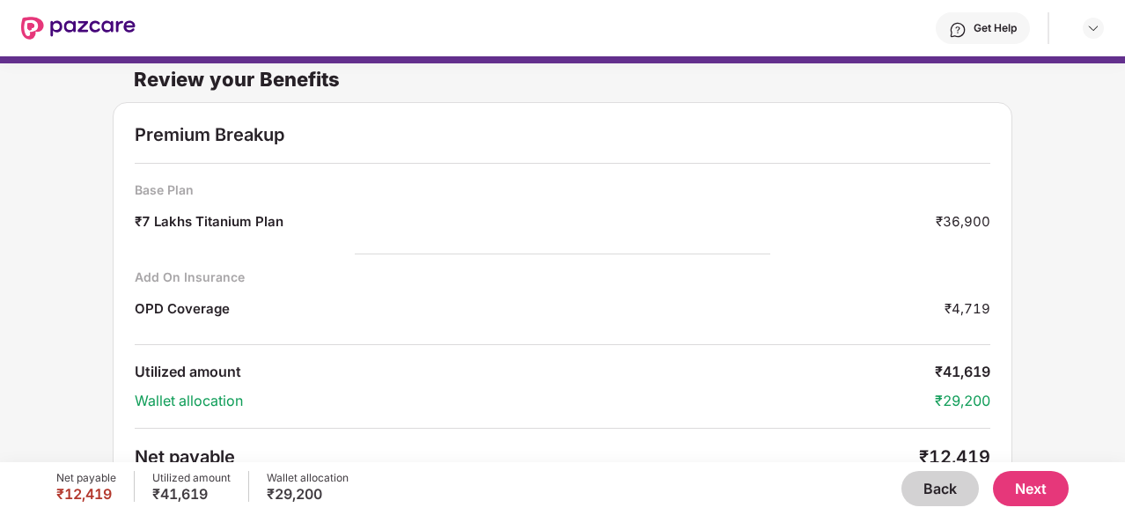
scroll to position [0, 0]
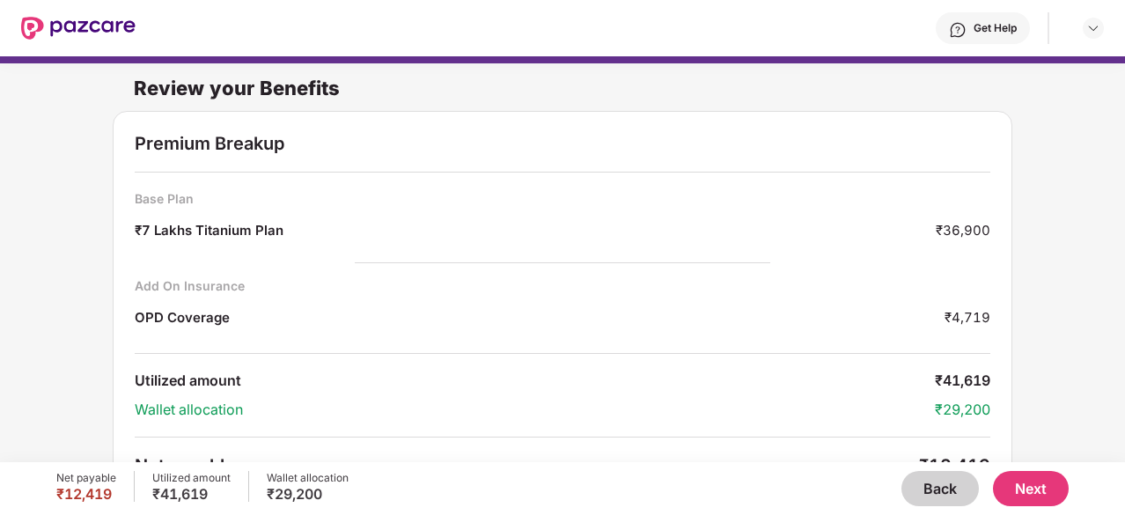
click at [1037, 490] on button "Next" at bounding box center [1031, 488] width 76 height 35
